Goal: Task Accomplishment & Management: Complete application form

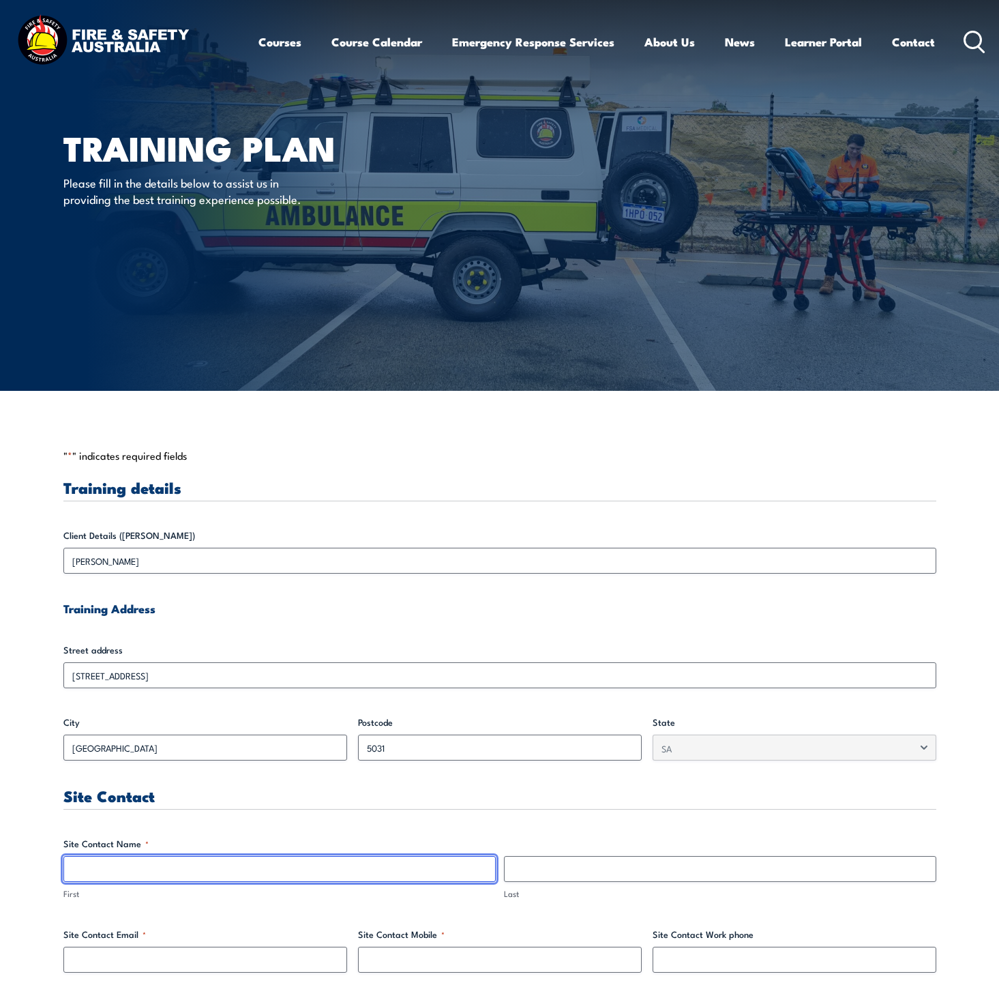
click at [216, 861] on input "First" at bounding box center [279, 869] width 432 height 26
type input "Kirsty"
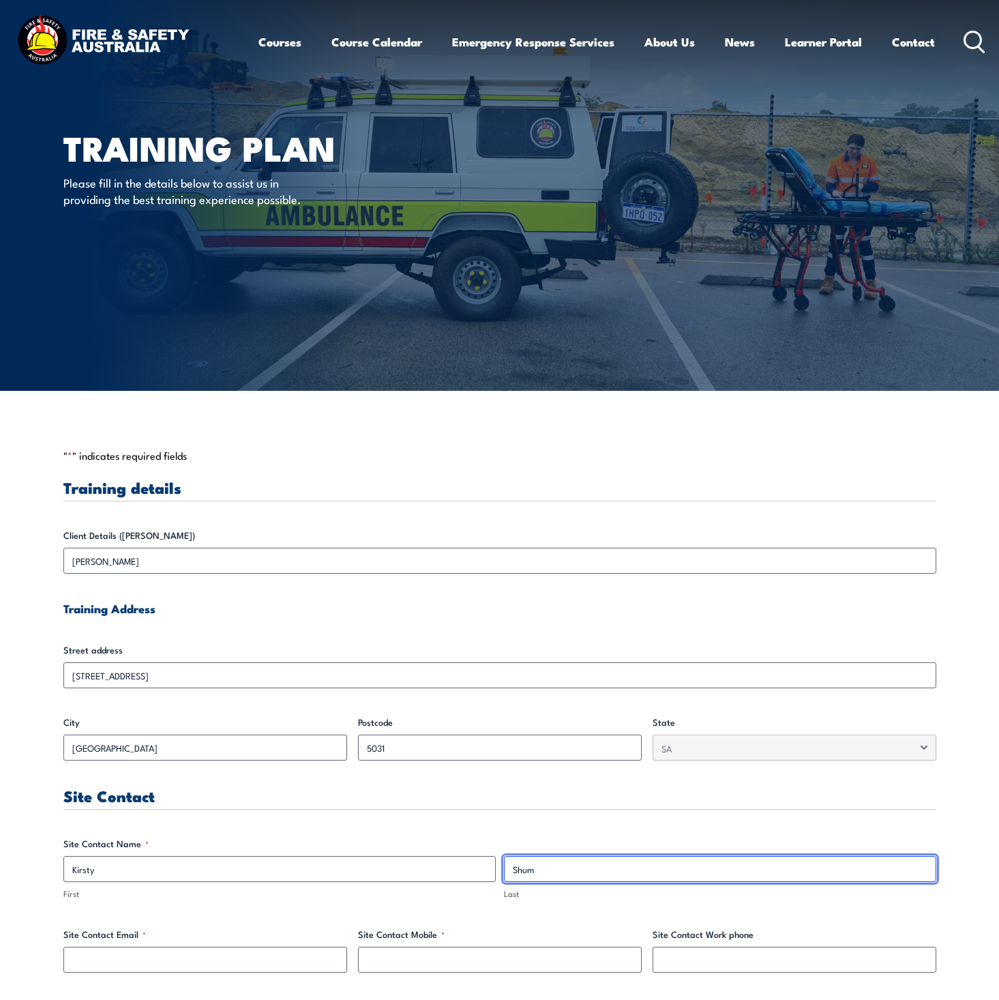
type input "Shum"
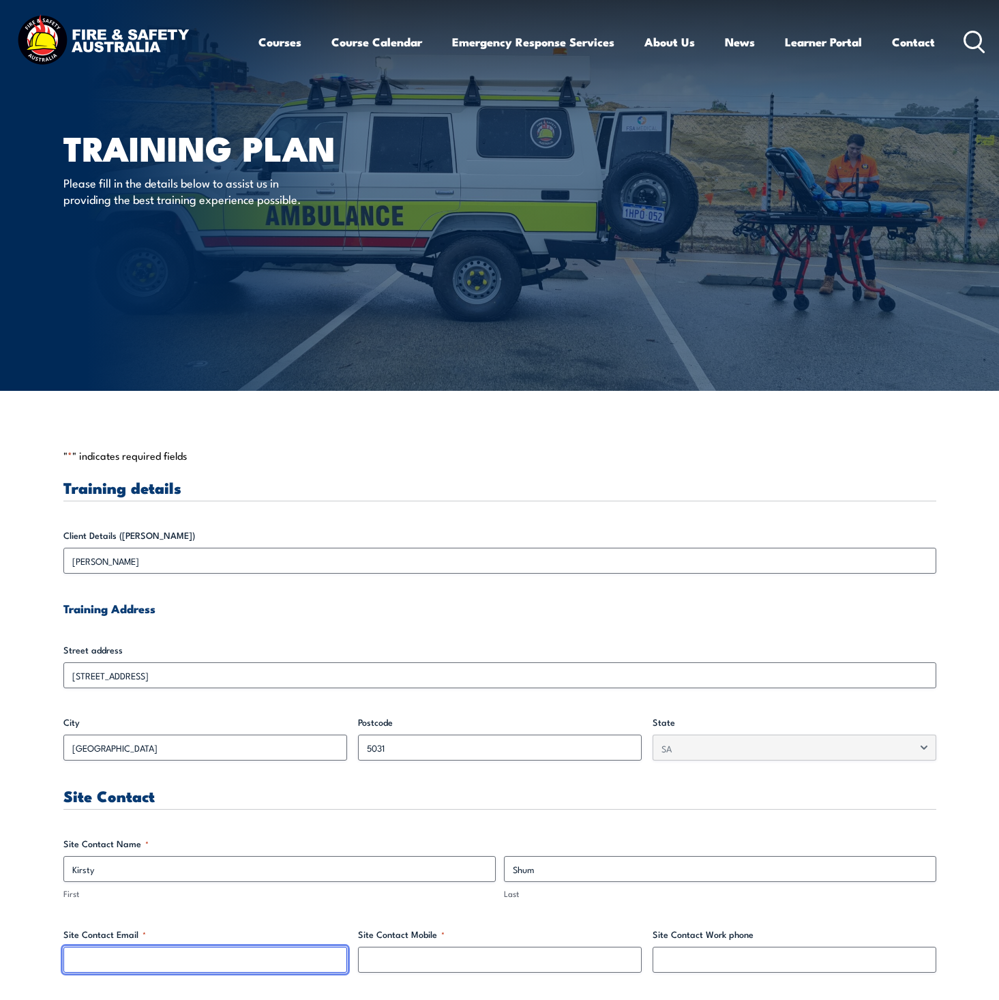
click at [121, 959] on input "Site Contact Email *" at bounding box center [205, 960] width 284 height 26
type input "[PERSON_NAME][EMAIL_ADDRESS][DOMAIN_NAME]"
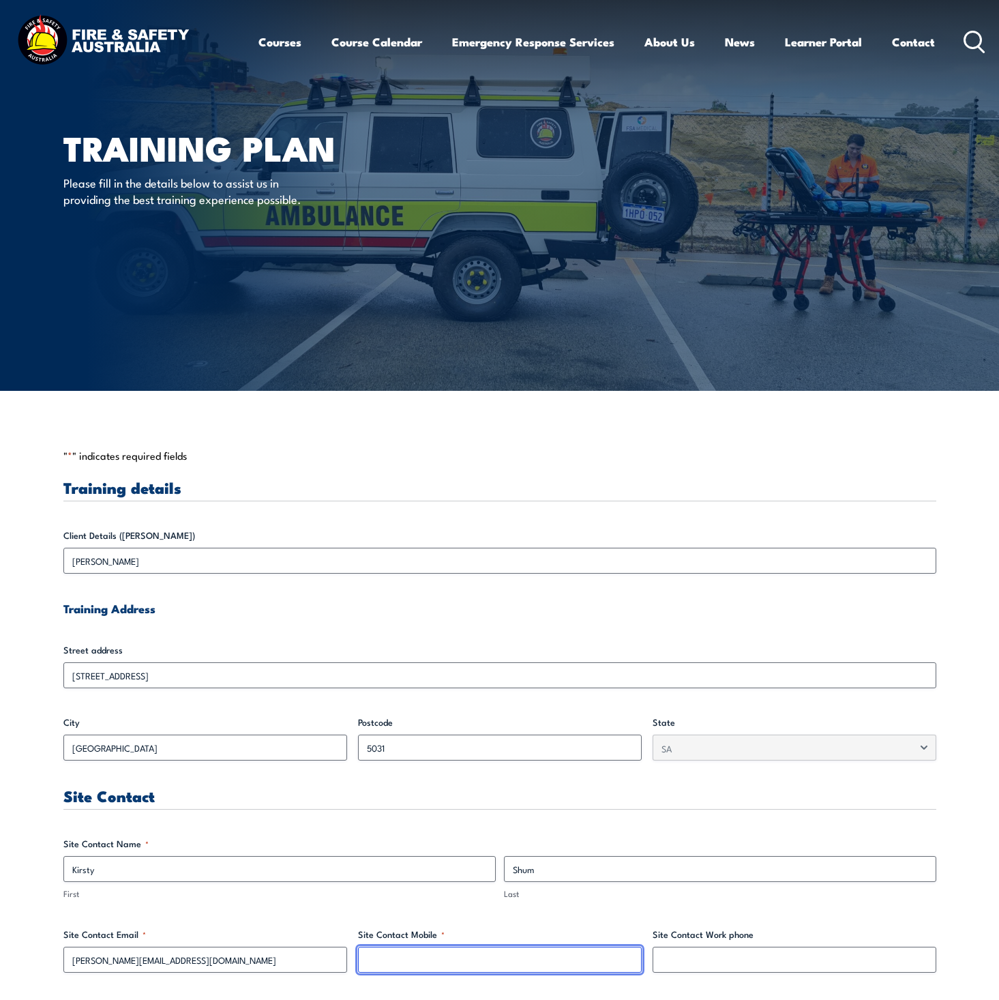
type input "0882037013"
drag, startPoint x: 453, startPoint y: 960, endPoint x: 357, endPoint y: 958, distance: 95.5
click at [358, 958] on input "0882037013" at bounding box center [500, 960] width 284 height 26
click at [778, 964] on input "Site Contact Work phone" at bounding box center [795, 960] width 284 height 26
paste input "0882037013"
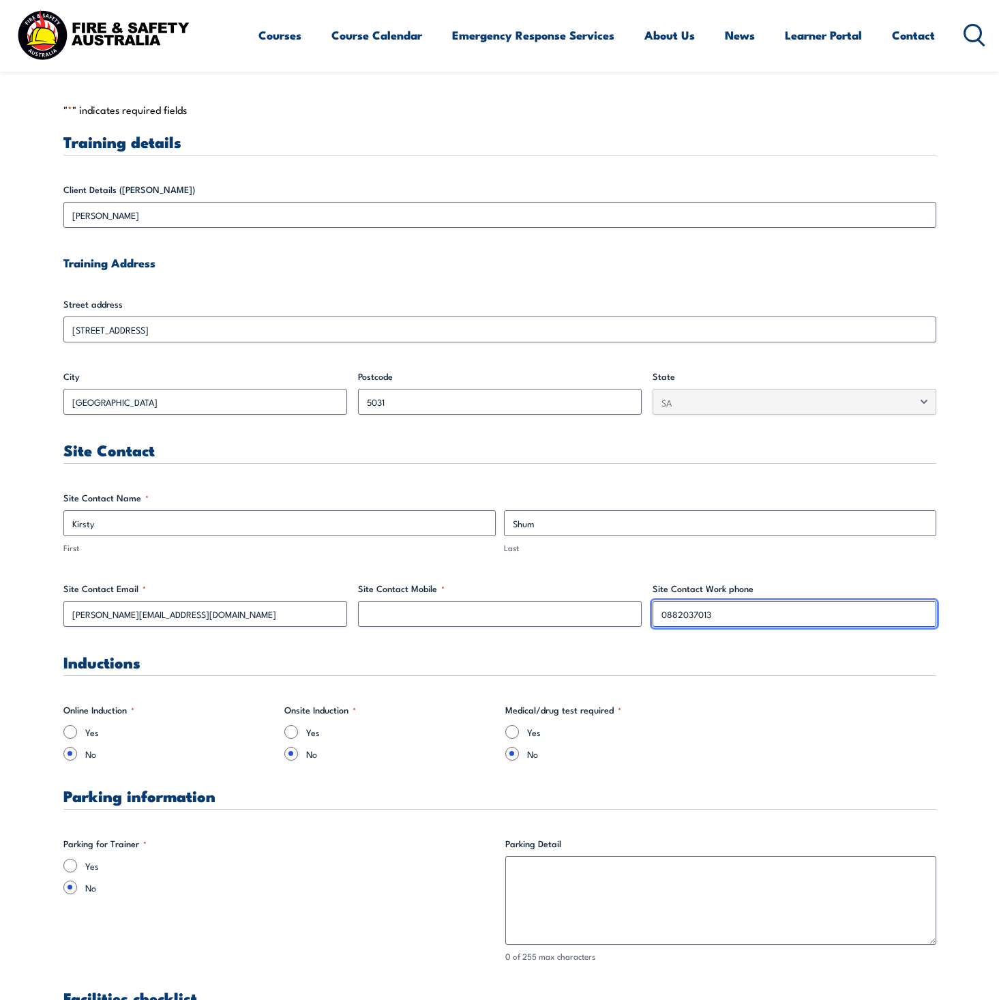
scroll to position [464, 0]
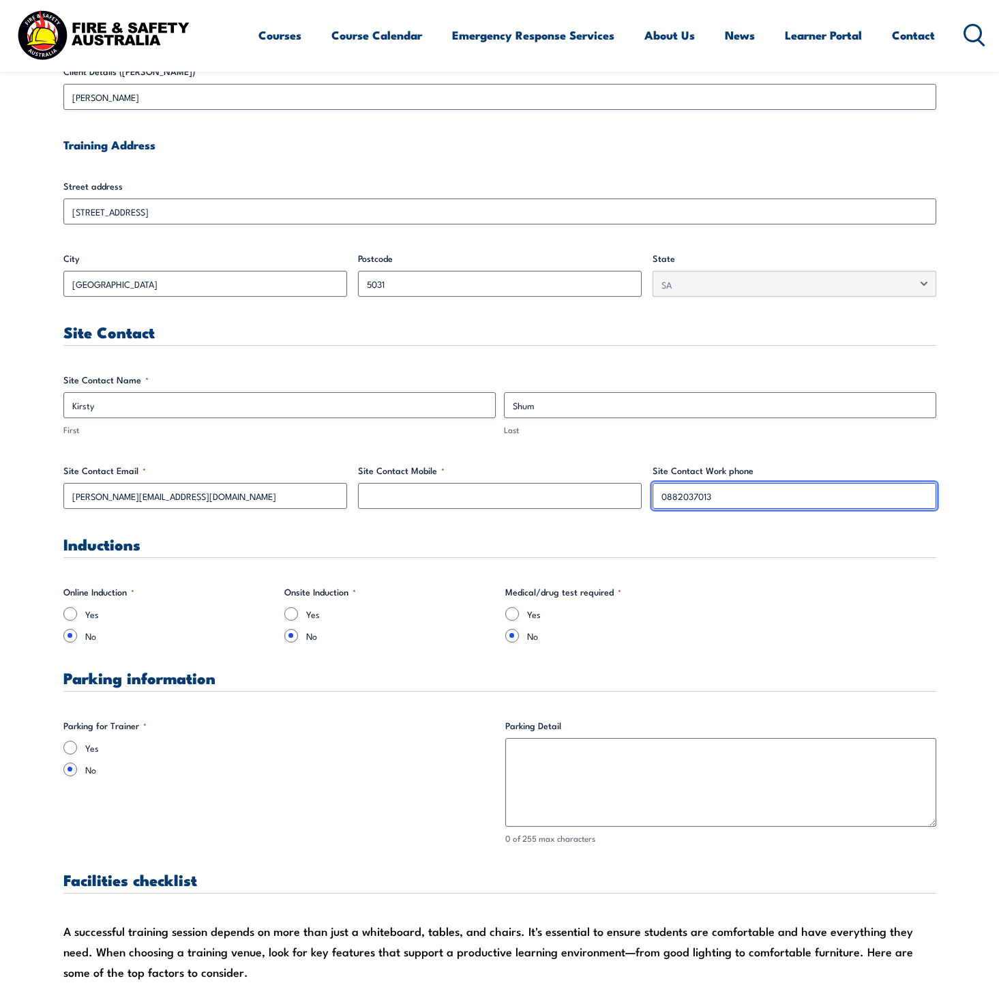
type input "0882037013"
click at [67, 752] on input "Yes" at bounding box center [70, 748] width 14 height 14
radio input "true"
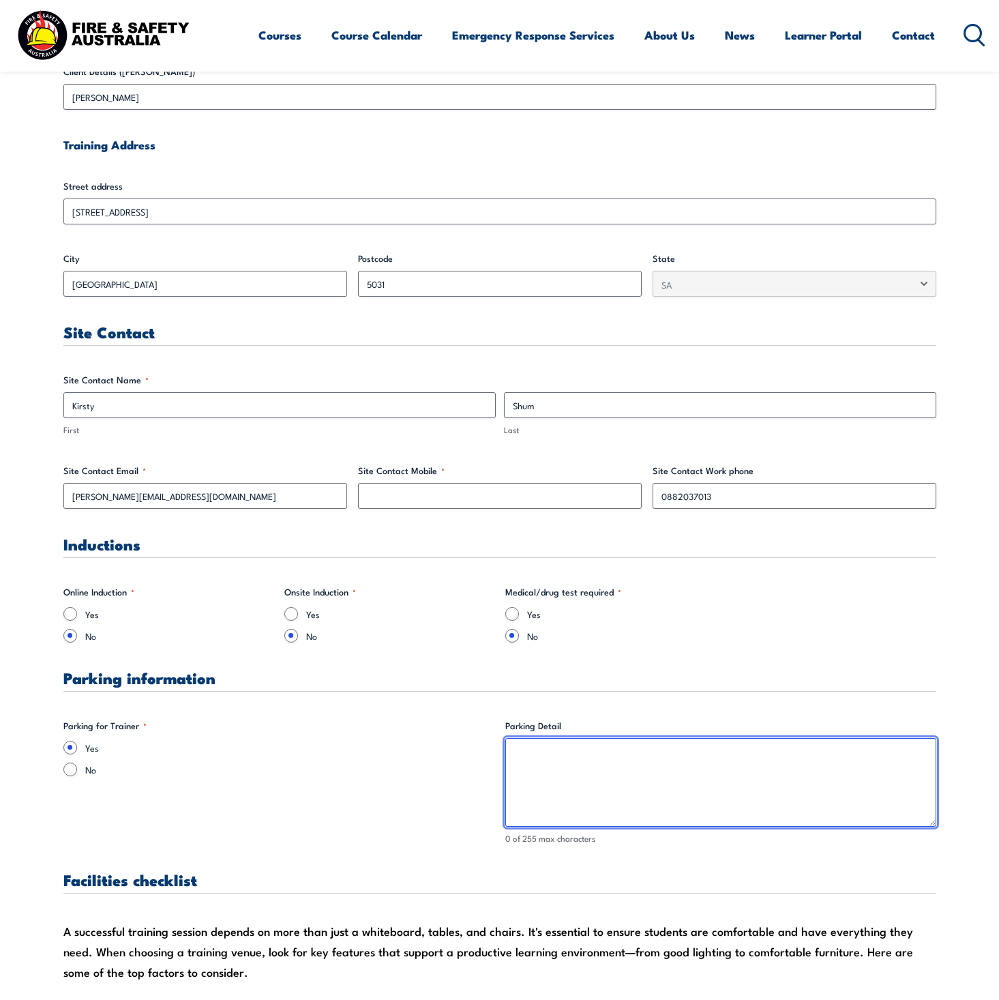
click at [613, 762] on textarea "Parking Detail" at bounding box center [720, 782] width 431 height 89
click at [763, 760] on textarea "There are visitor car parks located at the front of Depot. Report to Security D…" at bounding box center [720, 782] width 431 height 89
click at [883, 752] on textarea "There are visitor car parks located at the front of Depot. Please to Security D…" at bounding box center [720, 782] width 431 height 89
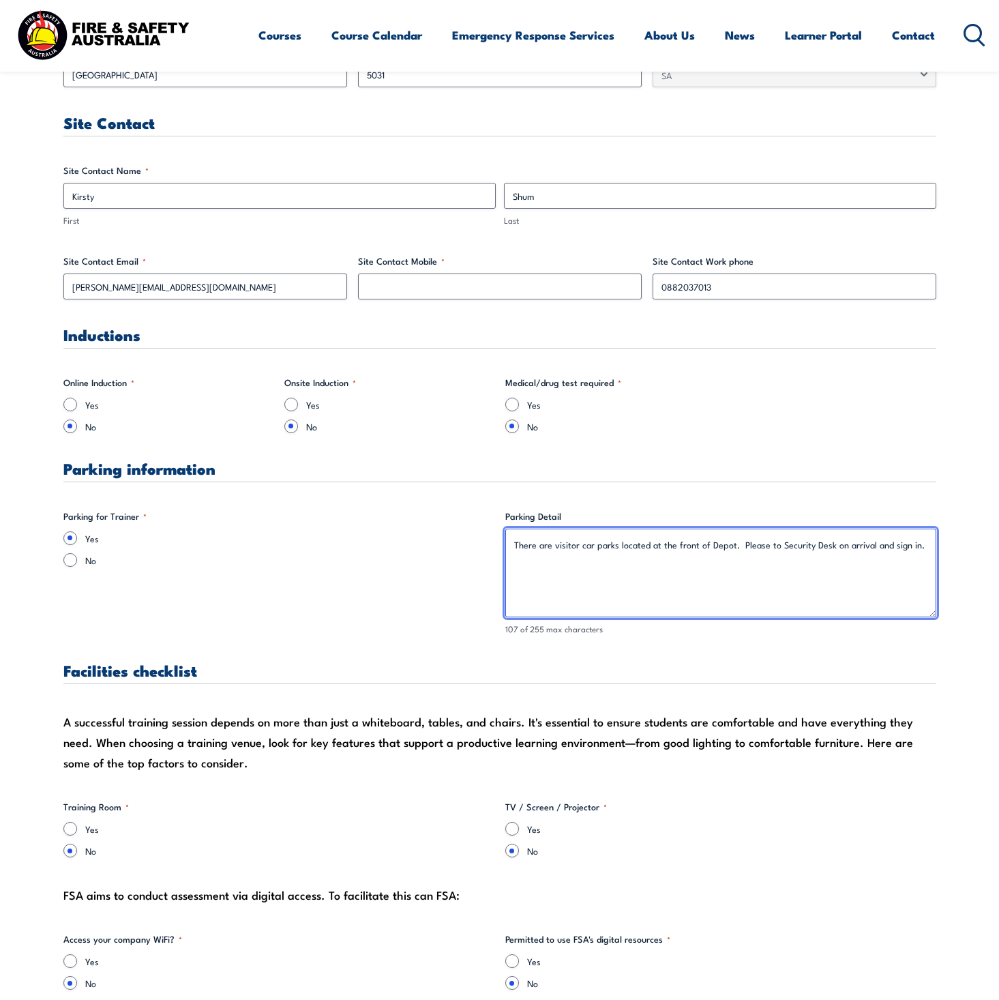
scroll to position [737, 0]
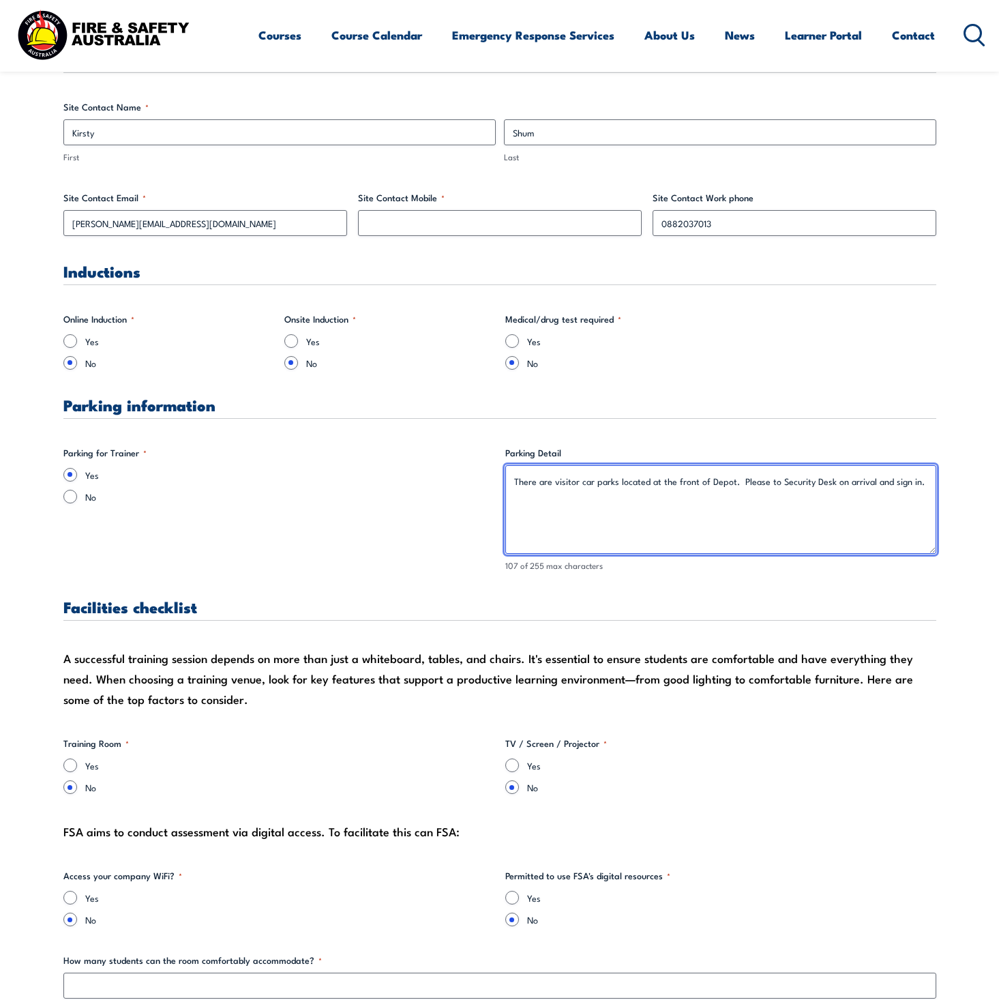
type textarea "There are visitor car parks located at the front of Depot. Please to Security D…"
click at [70, 763] on input "Yes" at bounding box center [70, 765] width 14 height 14
radio input "true"
click at [513, 764] on input "Yes" at bounding box center [512, 765] width 14 height 14
radio input "true"
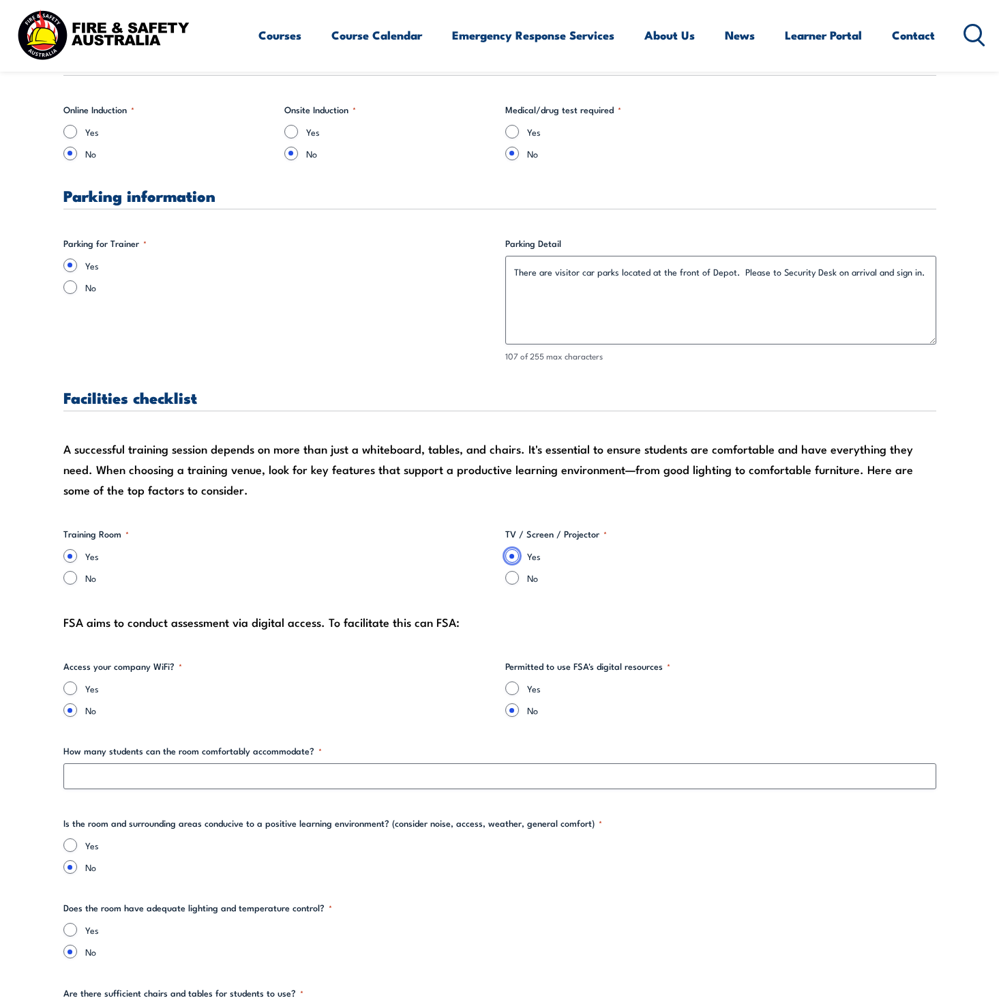
scroll to position [991, 0]
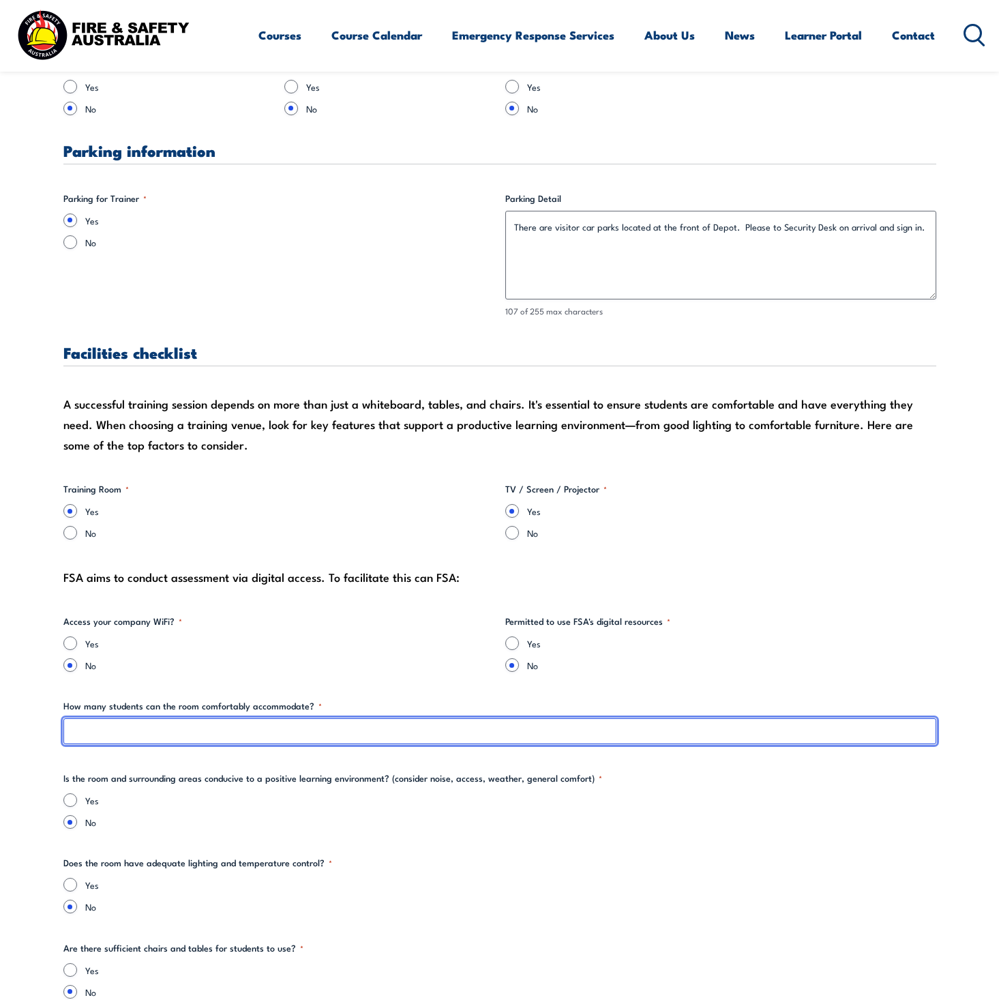
click at [203, 725] on input "How many students can the room comfortably accommodate? *" at bounding box center [499, 731] width 873 height 26
type input "16"
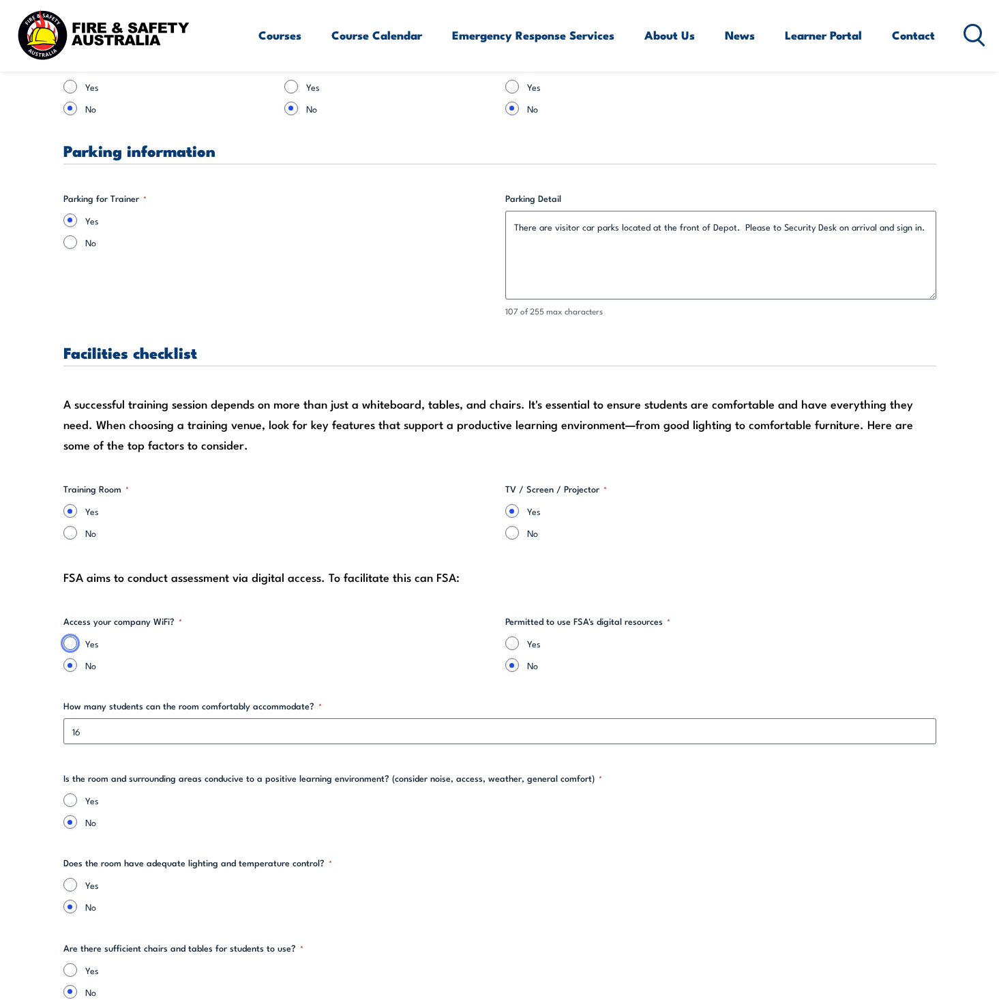
click at [72, 642] on input "Yes" at bounding box center [70, 643] width 14 height 14
radio input "true"
click at [509, 645] on input "Yes" at bounding box center [512, 643] width 14 height 14
radio input "true"
click at [72, 803] on input "Yes" at bounding box center [70, 800] width 14 height 14
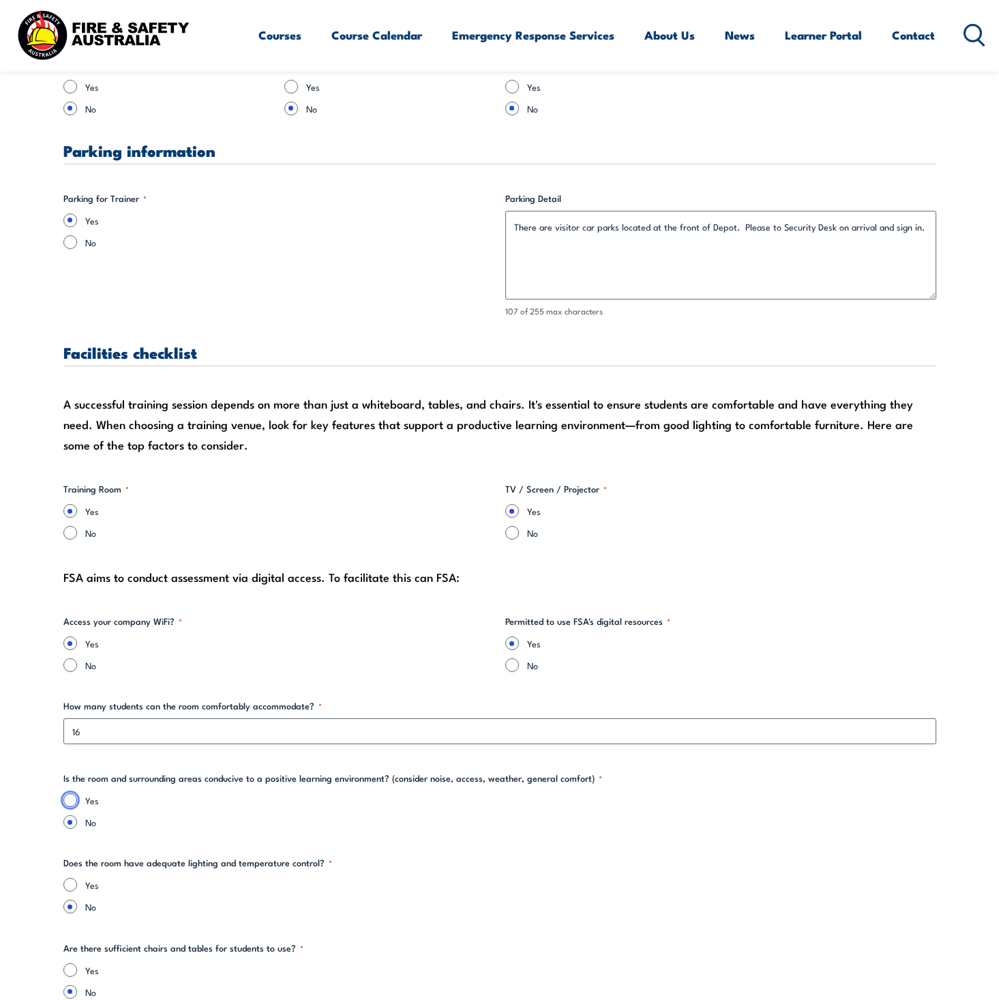
radio input "true"
click at [69, 879] on input "Yes" at bounding box center [70, 885] width 14 height 14
radio input "true"
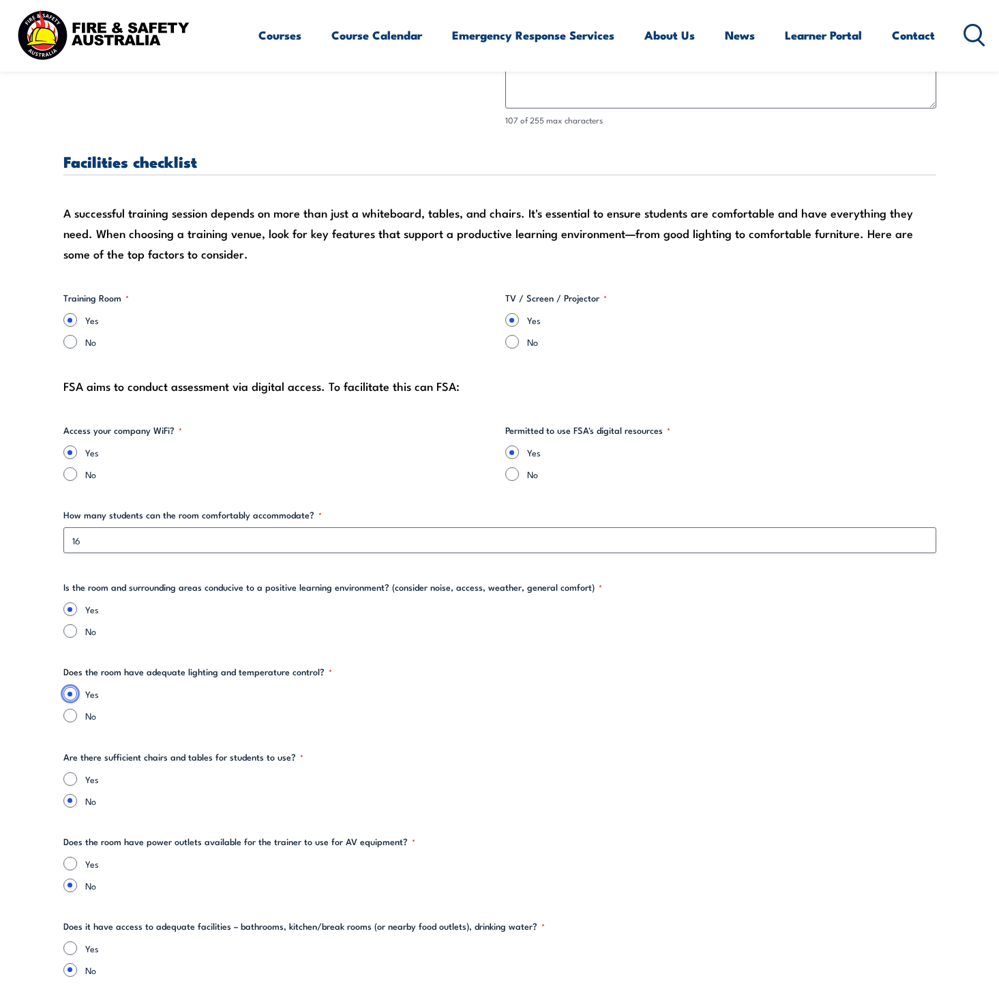
scroll to position [1191, 0]
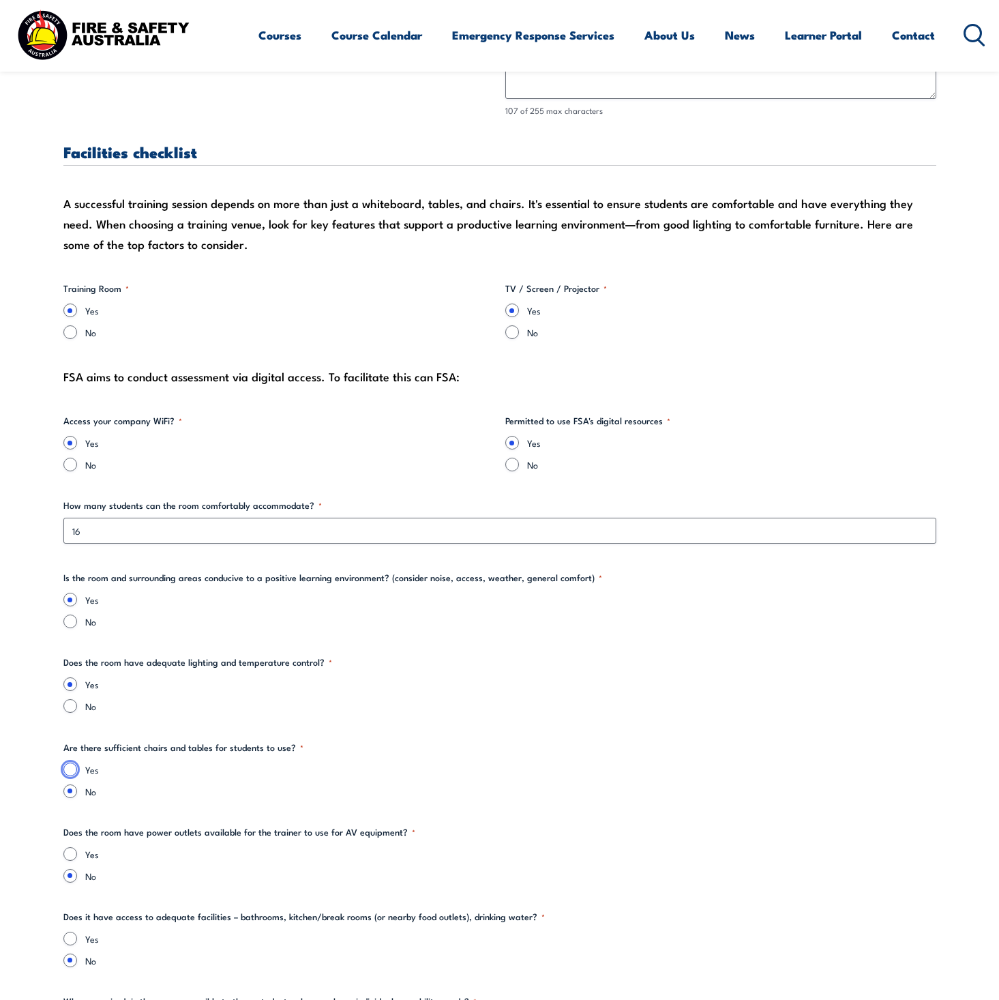
click at [68, 769] on input "Yes" at bounding box center [70, 770] width 14 height 14
radio input "true"
click at [73, 849] on input "Yes" at bounding box center [70, 854] width 14 height 14
radio input "true"
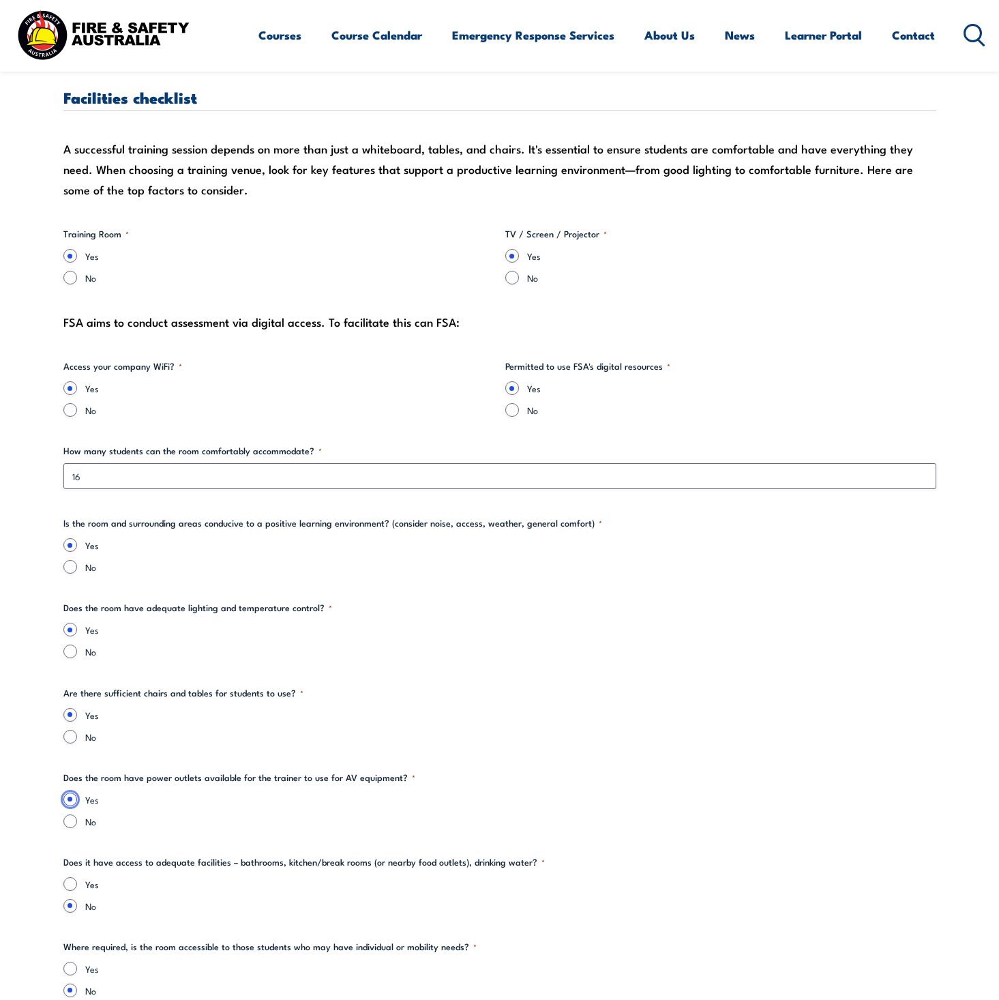
scroll to position [1337, 0]
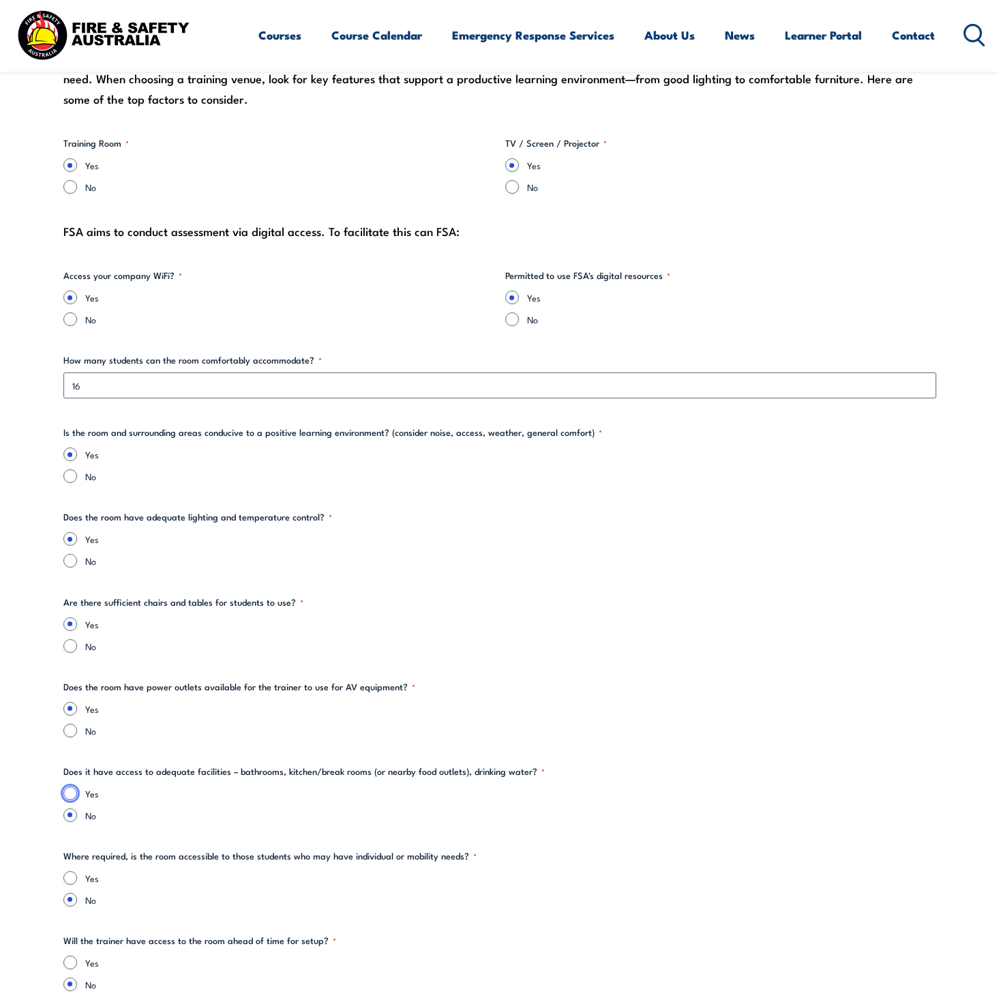
click at [73, 791] on input "Yes" at bounding box center [70, 793] width 14 height 14
radio input "true"
click at [72, 873] on input "Yes" at bounding box center [70, 878] width 14 height 14
radio input "true"
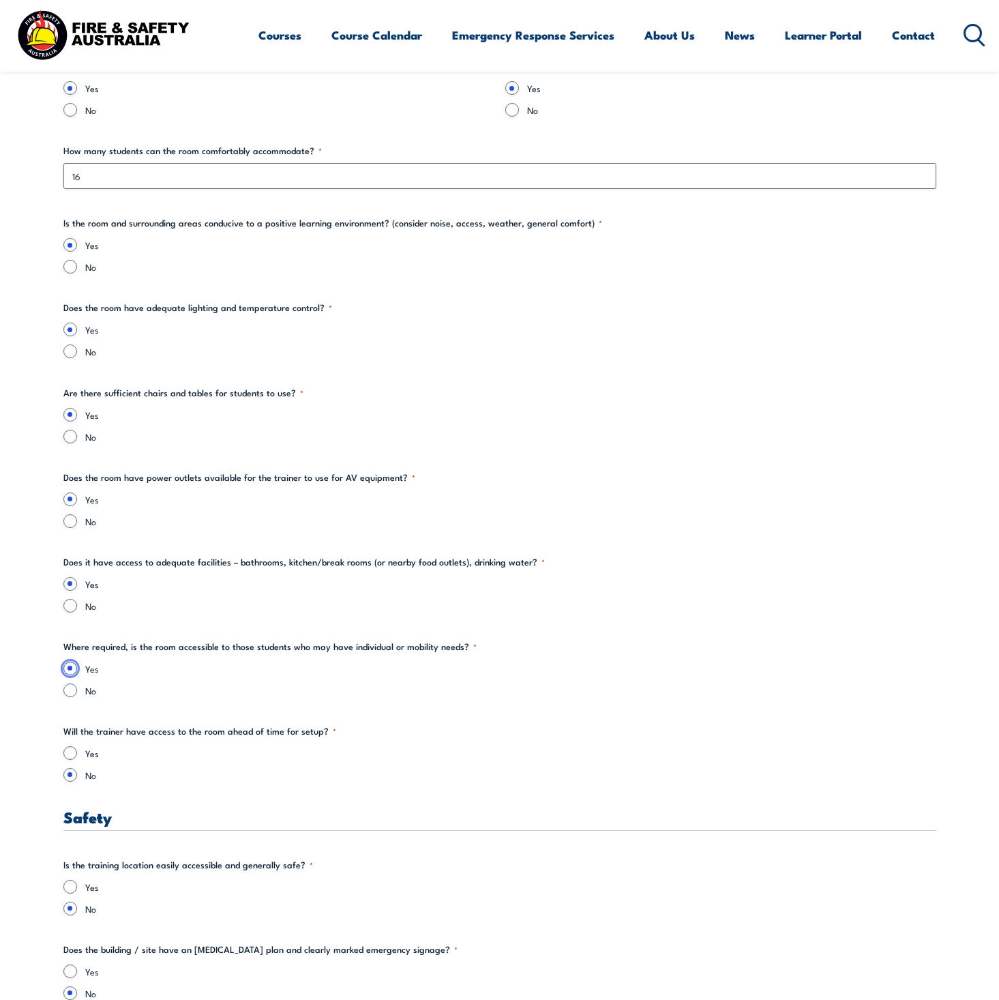
scroll to position [1565, 0]
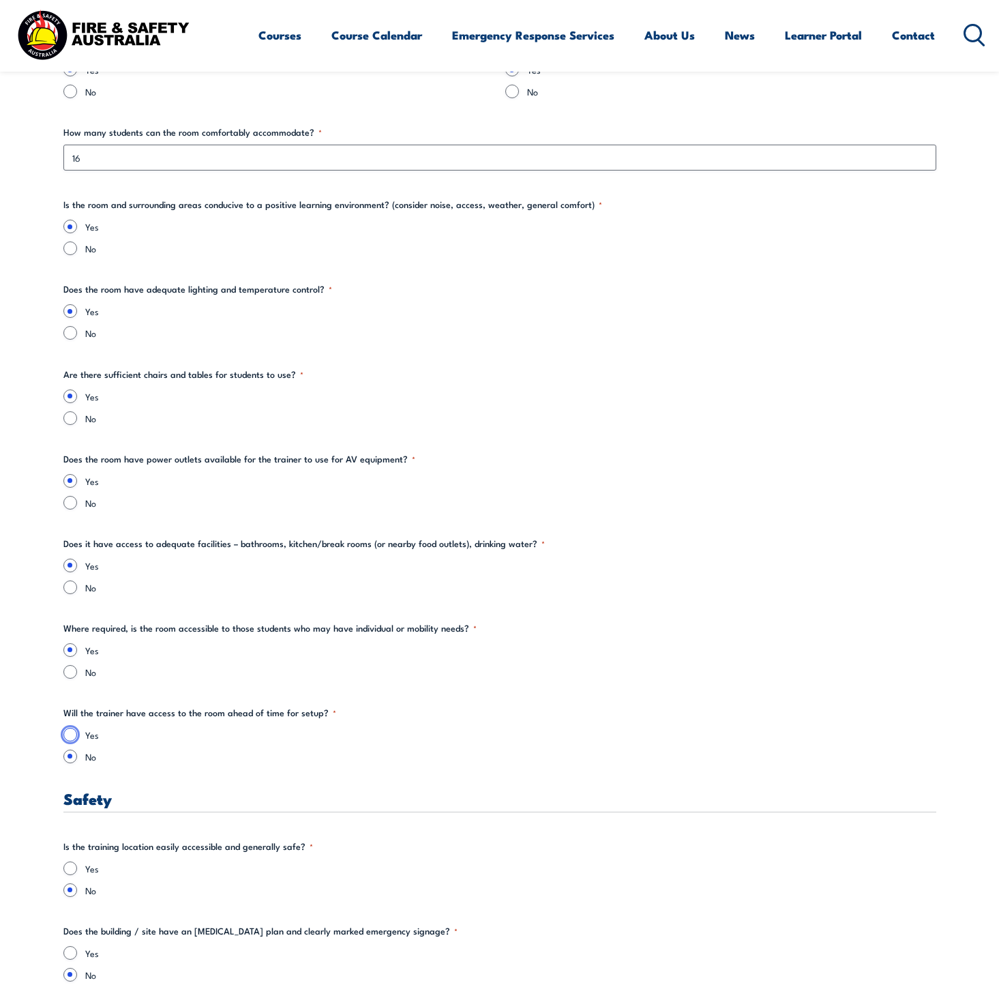
click at [71, 731] on input "Yes" at bounding box center [70, 735] width 14 height 14
radio input "true"
click at [70, 864] on input "Yes" at bounding box center [70, 868] width 14 height 14
radio input "true"
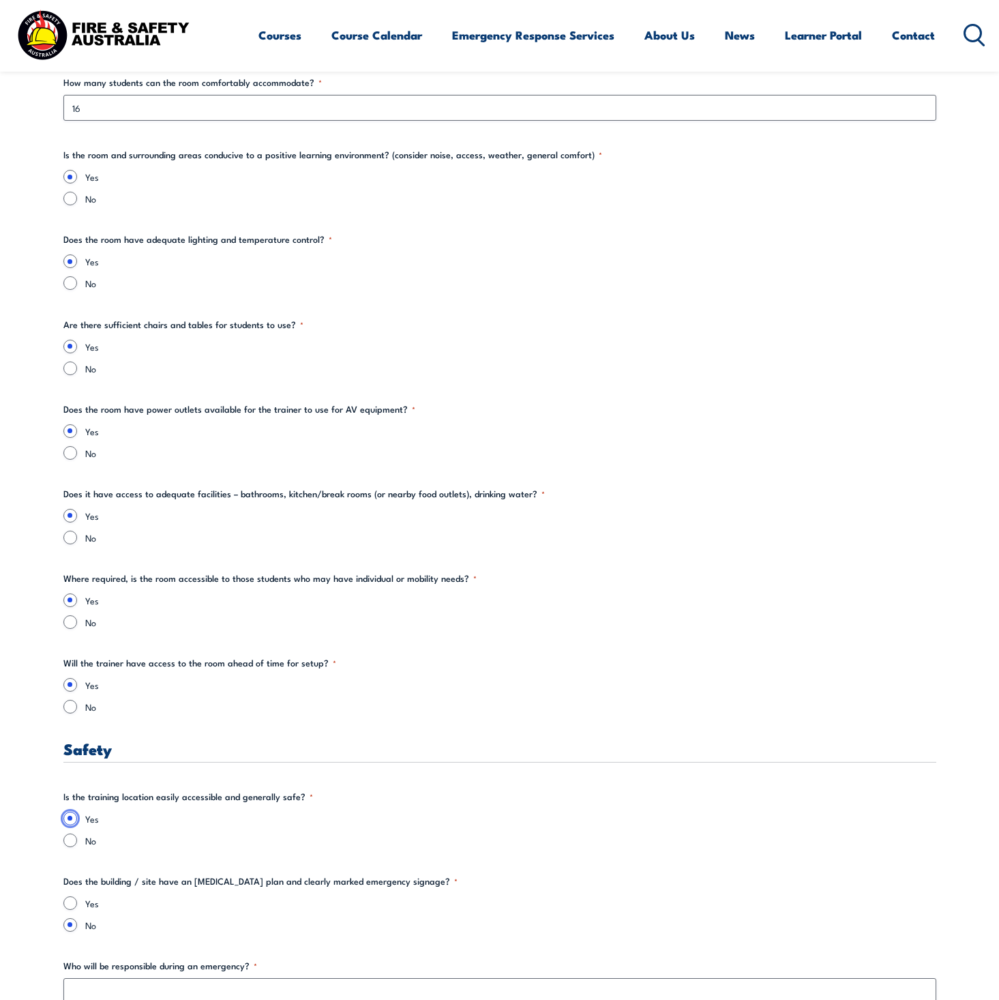
scroll to position [1619, 0]
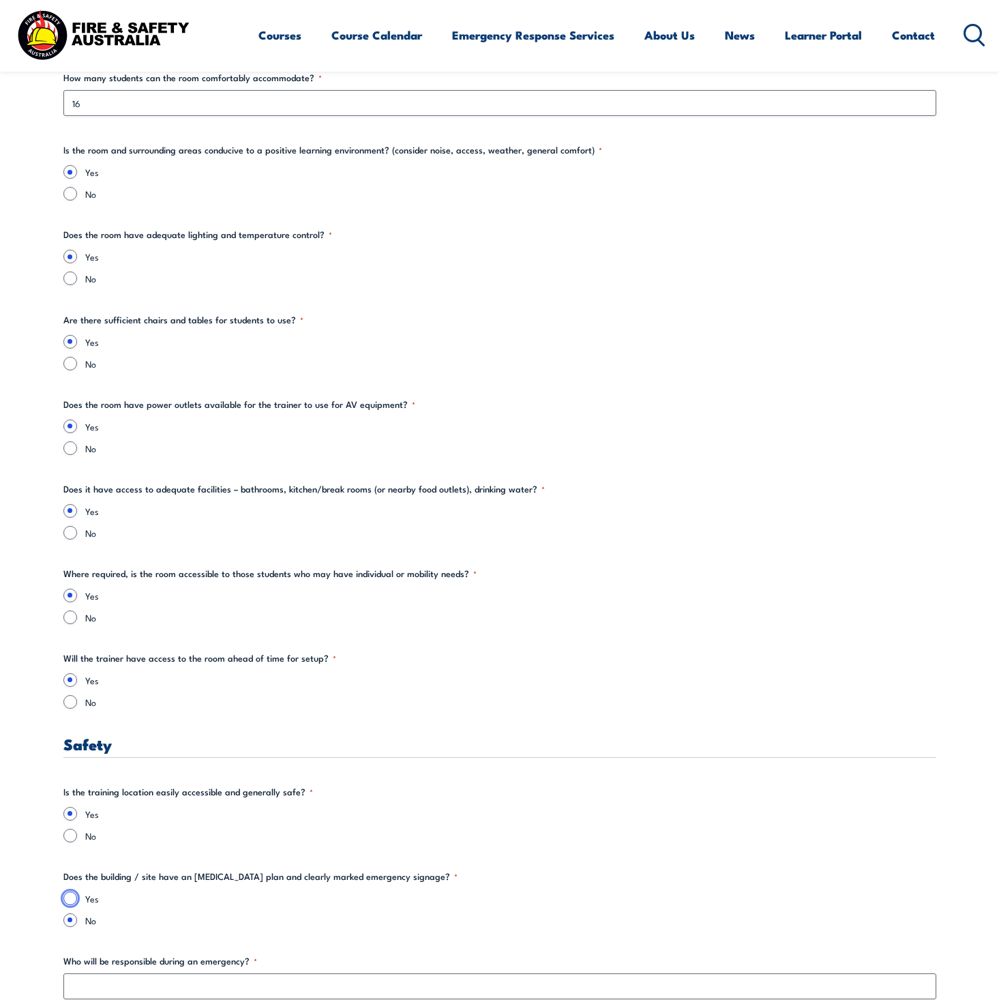
click at [67, 893] on input "Yes" at bounding box center [70, 898] width 14 height 14
radio input "true"
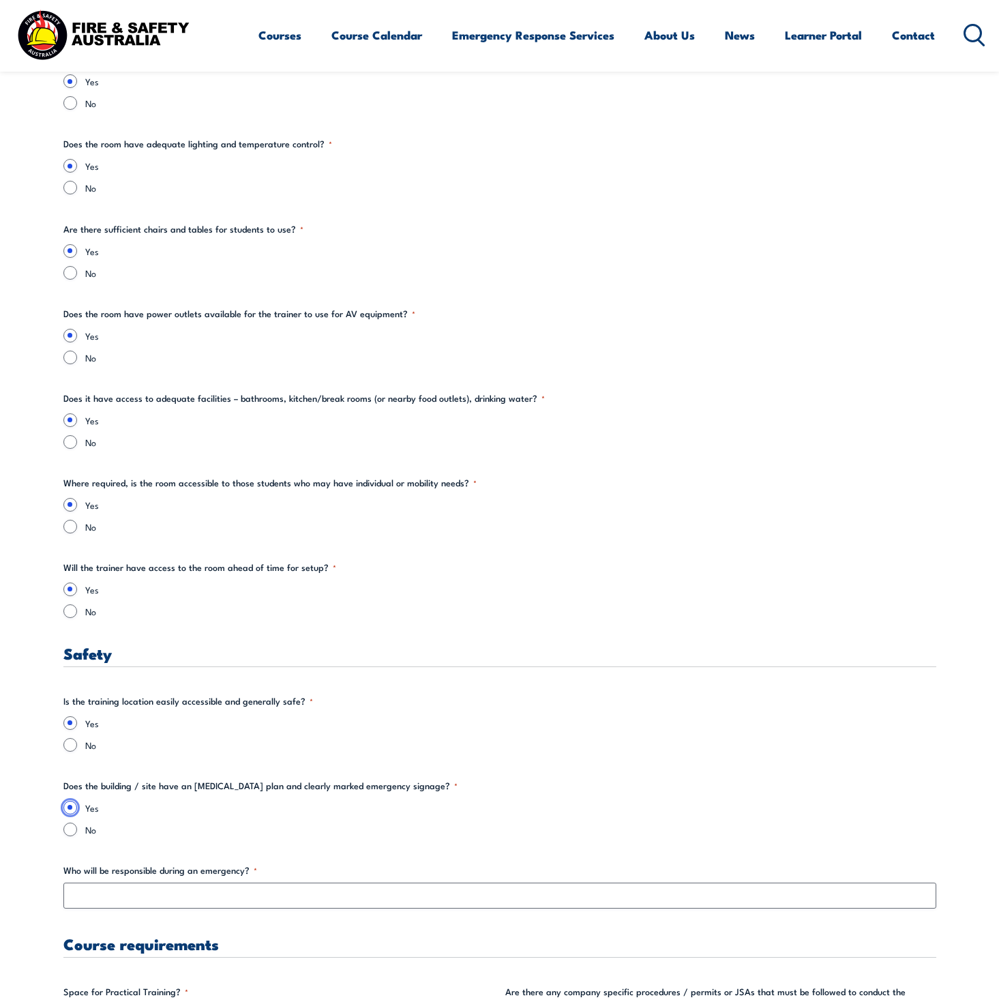
scroll to position [1737, 0]
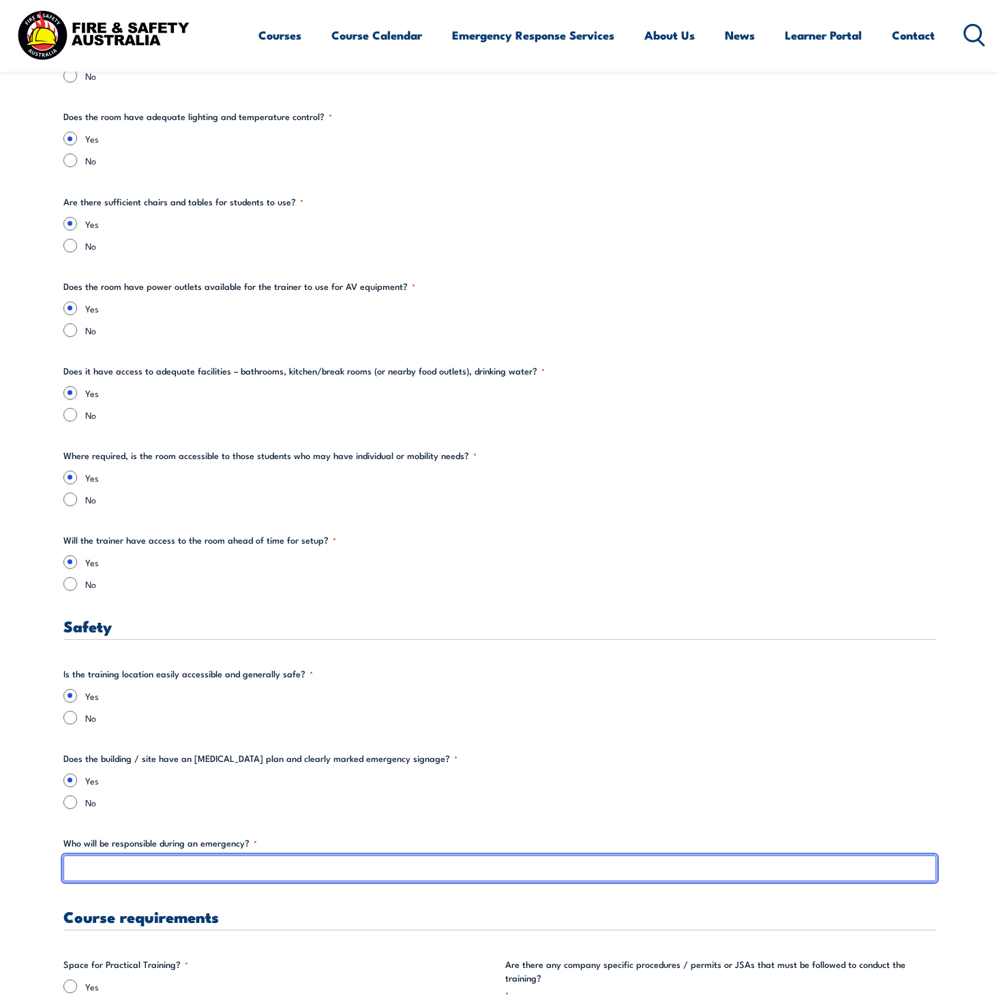
click at [270, 865] on input "Who will be responsible during an emergency? *" at bounding box center [499, 868] width 873 height 26
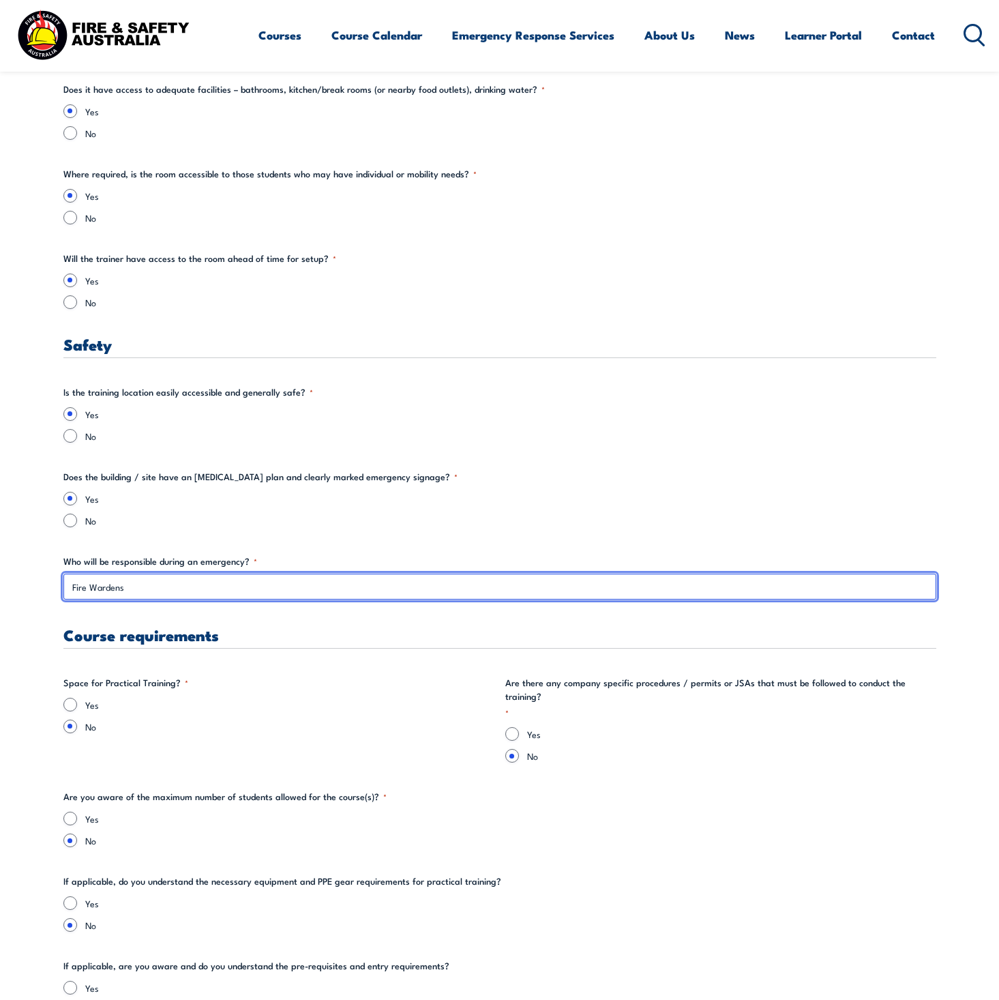
scroll to position [2037, 0]
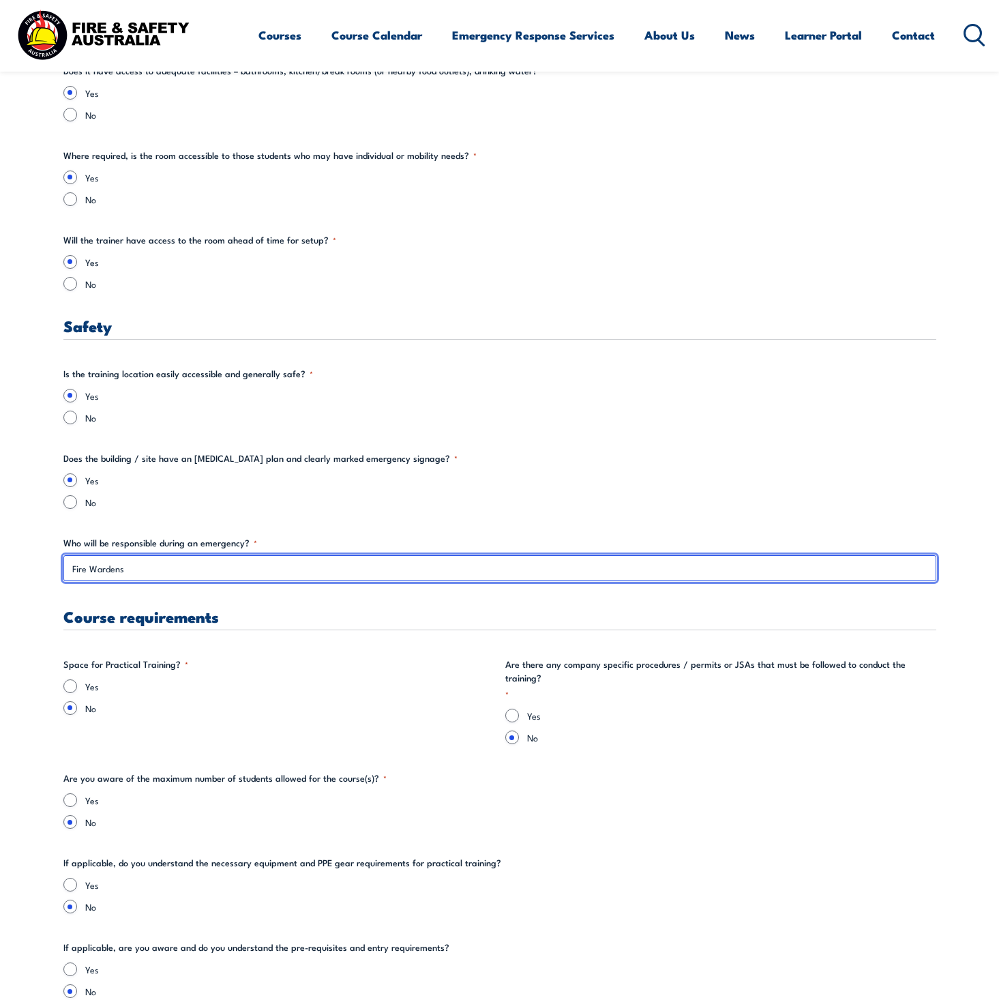
type input "Fire Wardens"
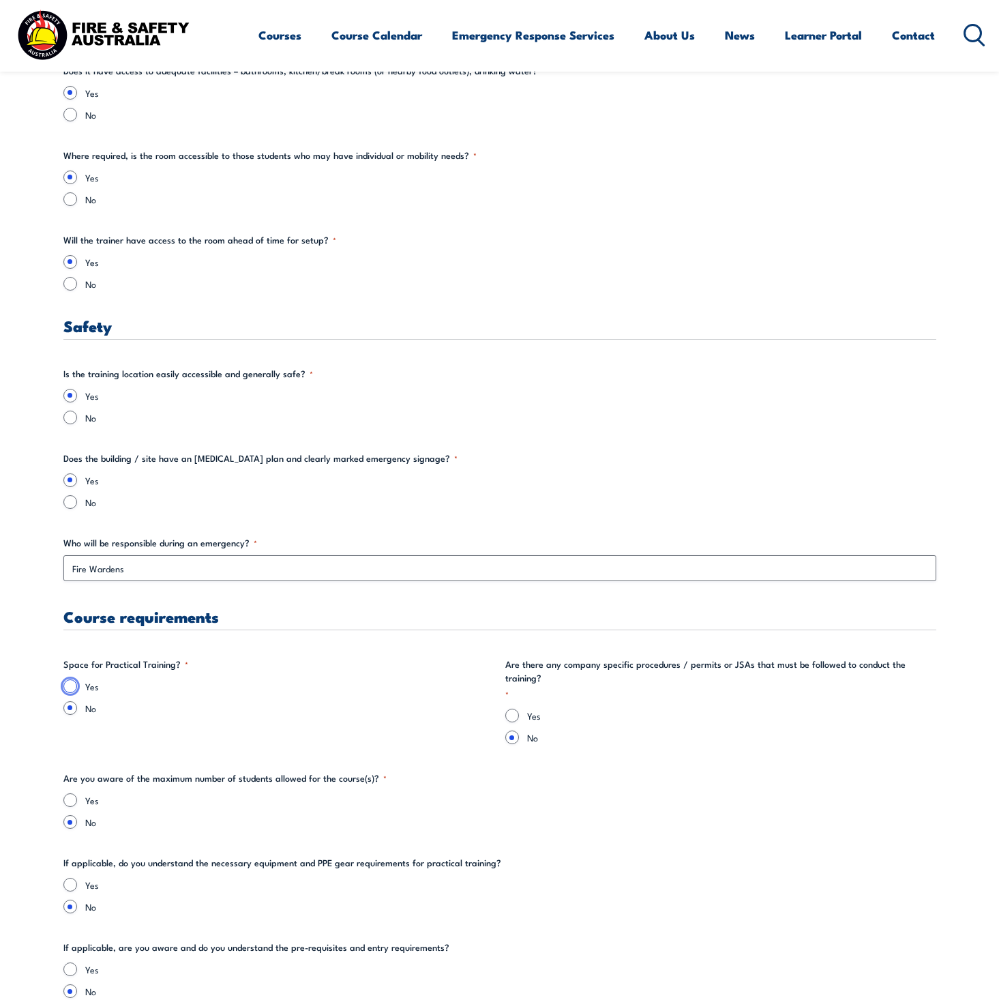
click at [67, 684] on input "Yes" at bounding box center [70, 686] width 14 height 14
radio input "true"
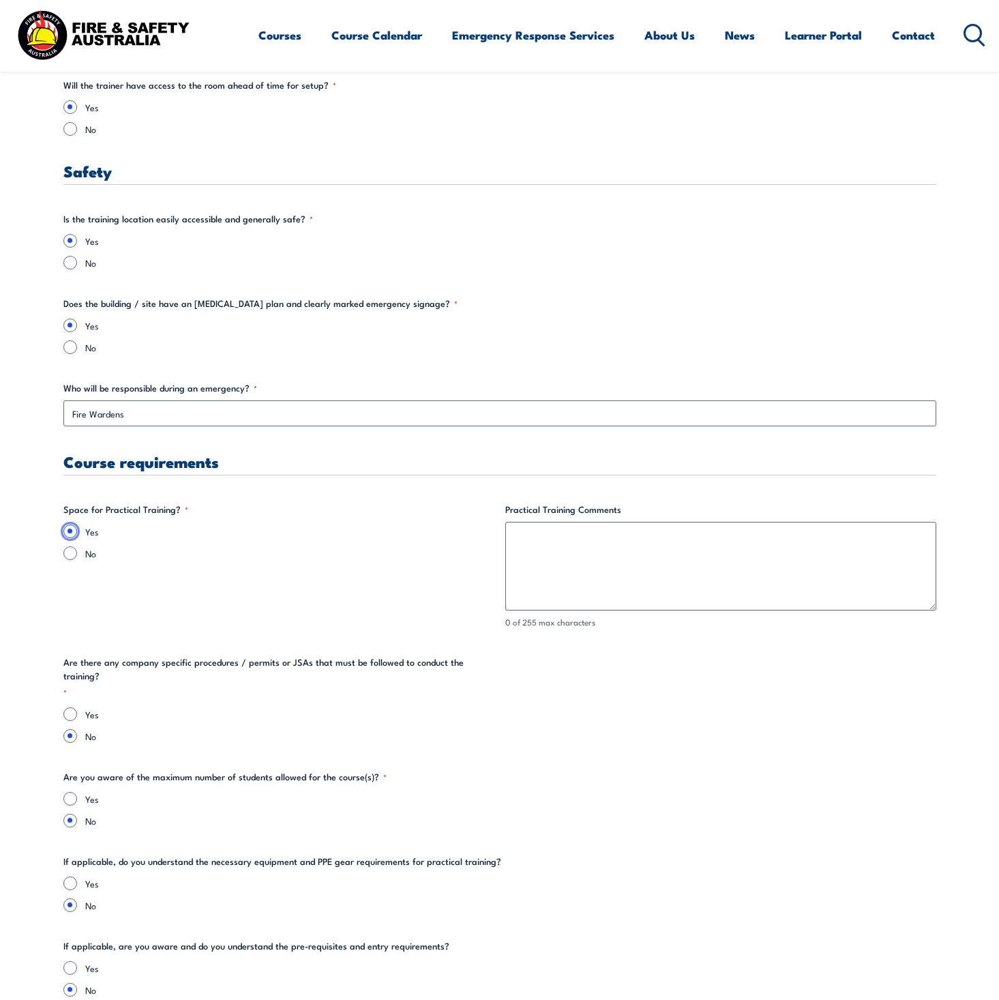
scroll to position [2219, 0]
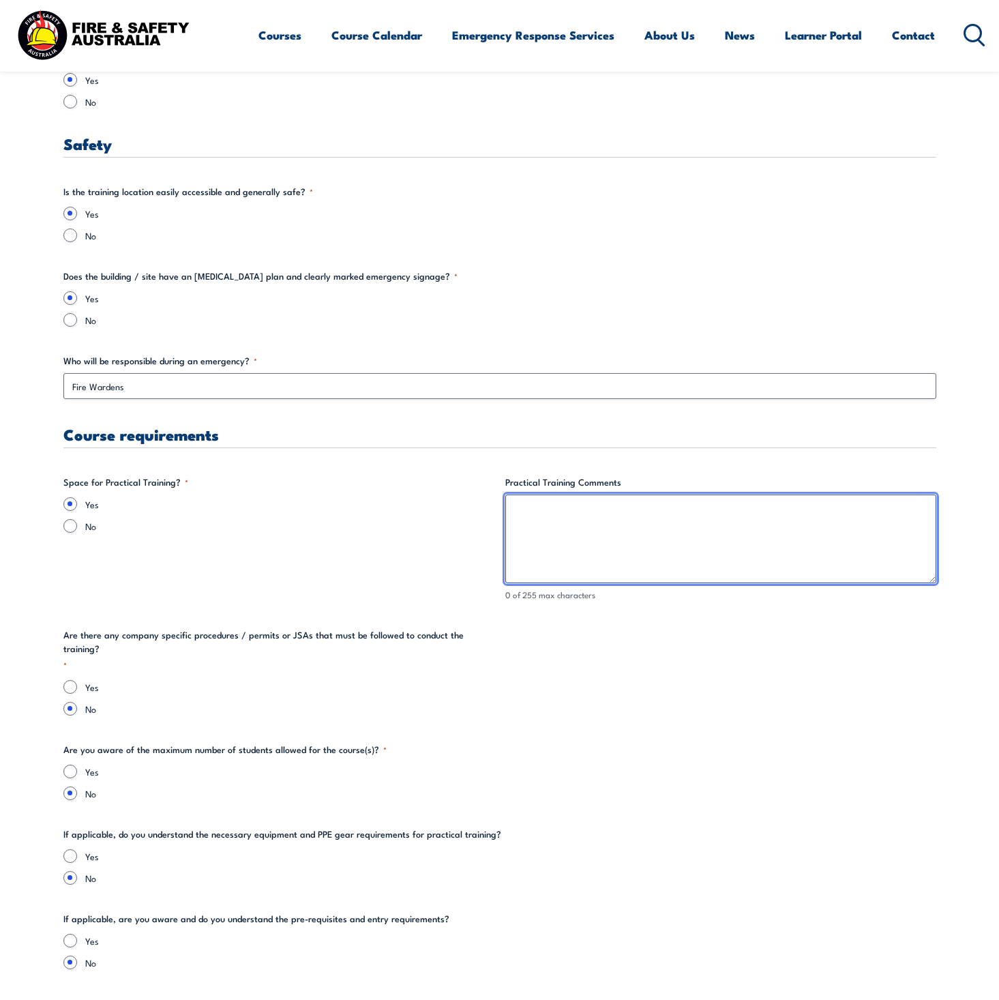
click at [587, 521] on textarea "Practical Training Comments" at bounding box center [720, 538] width 431 height 89
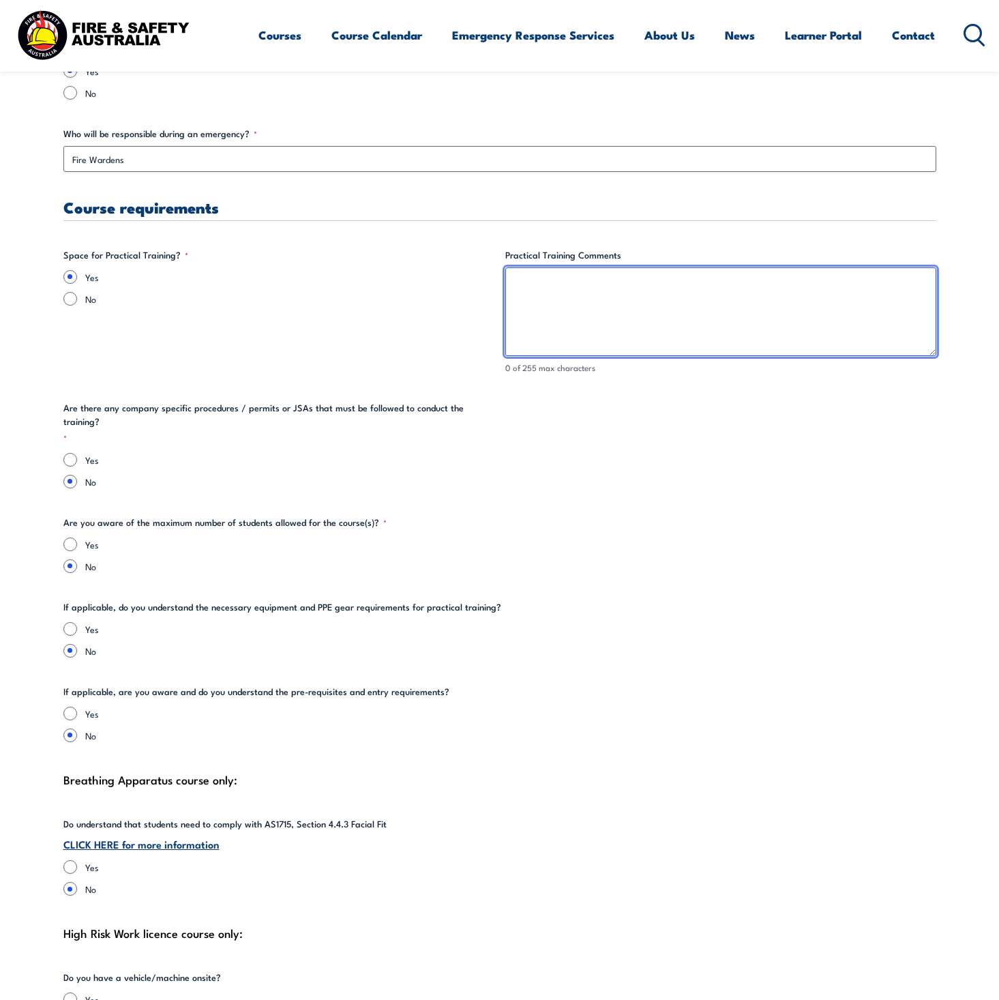
scroll to position [2465, 0]
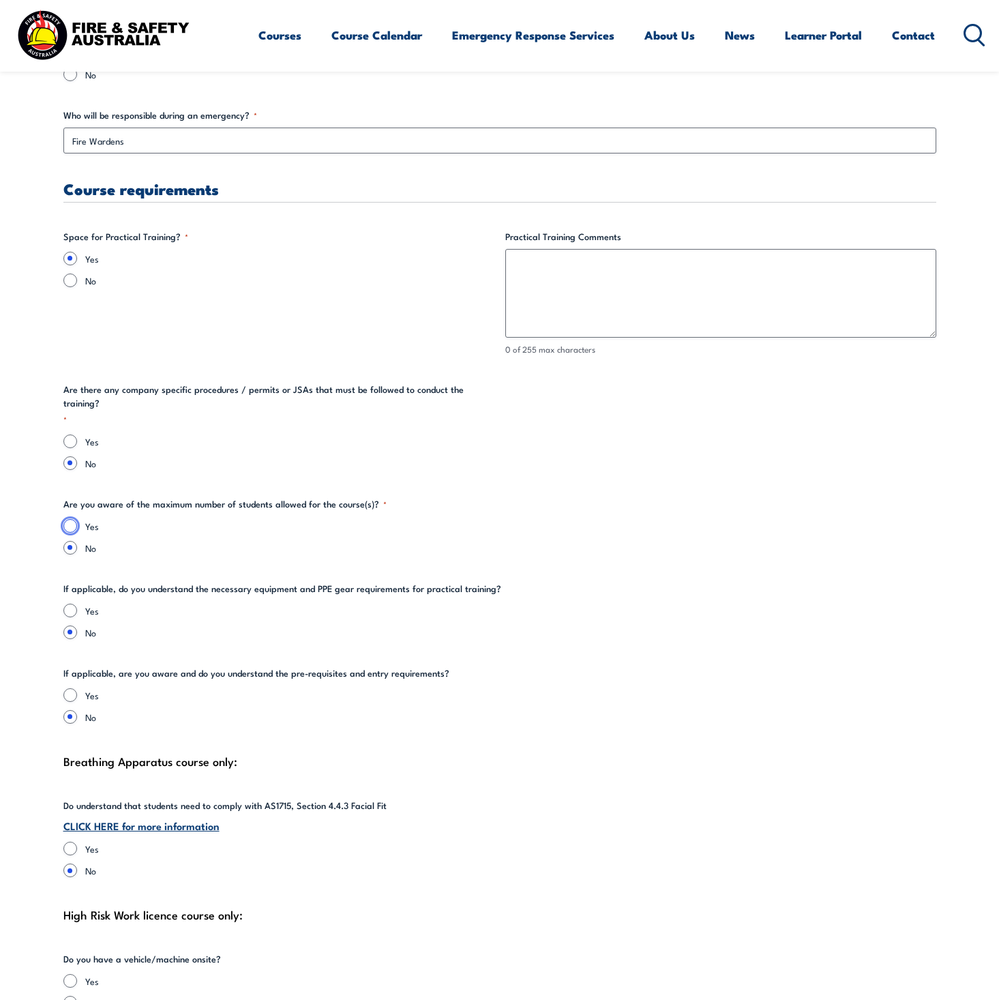
click at [68, 519] on input "Yes" at bounding box center [70, 526] width 14 height 14
radio input "true"
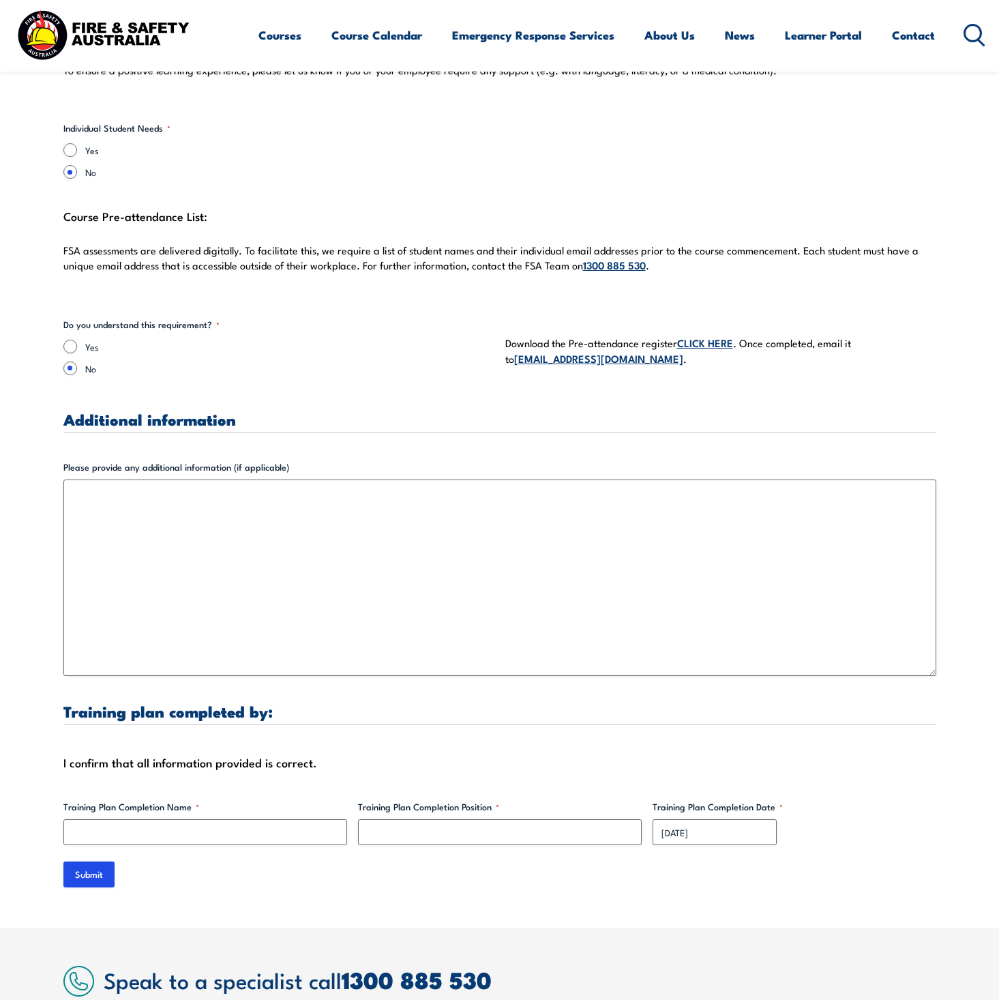
scroll to position [3674, 0]
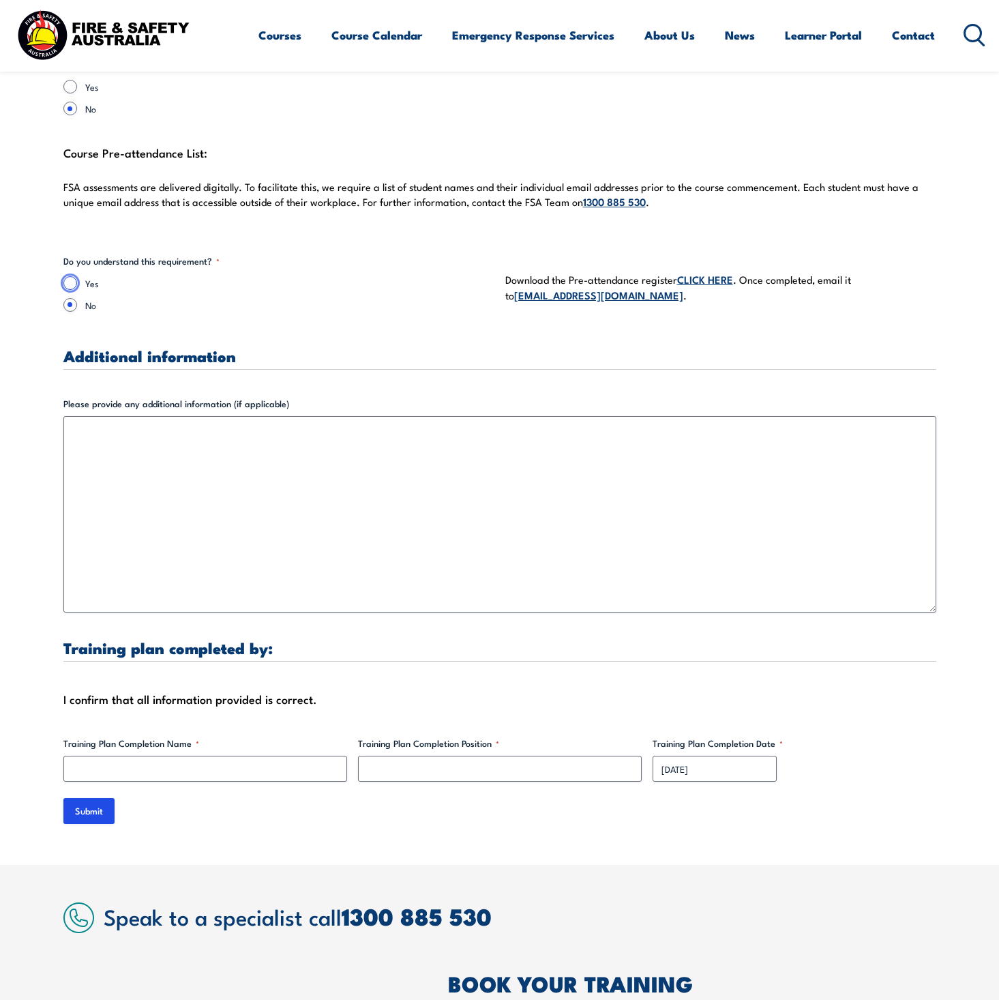
click at [74, 276] on input "Yes" at bounding box center [70, 283] width 14 height 14
radio input "true"
click at [143, 756] on input "Training Plan Completion Name *" at bounding box center [205, 769] width 284 height 26
type input "K"
type input "[PERSON_NAME]"
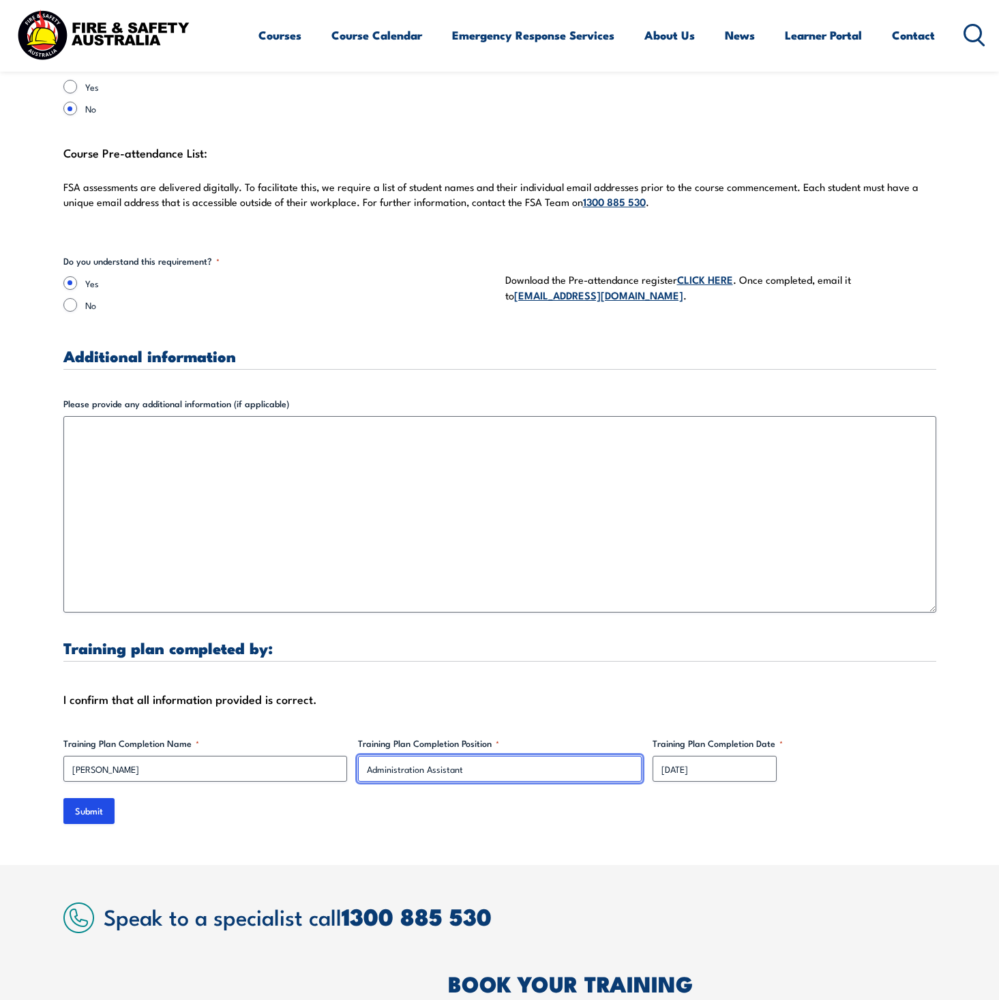
type input "Administration Assistant"
click at [277, 798] on div "Submit" at bounding box center [499, 811] width 873 height 26
click at [705, 271] on link "CLICK HERE" at bounding box center [705, 278] width 56 height 15
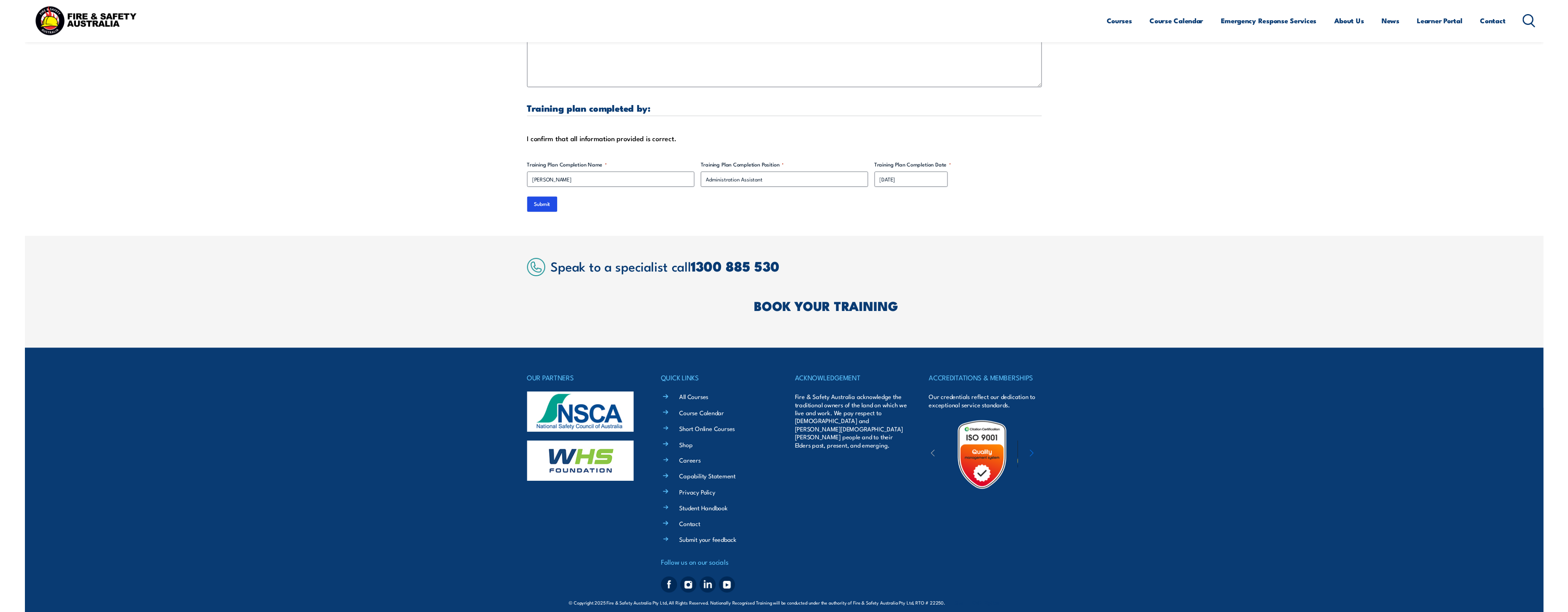
scroll to position [2540, 0]
